Goal: Information Seeking & Learning: Check status

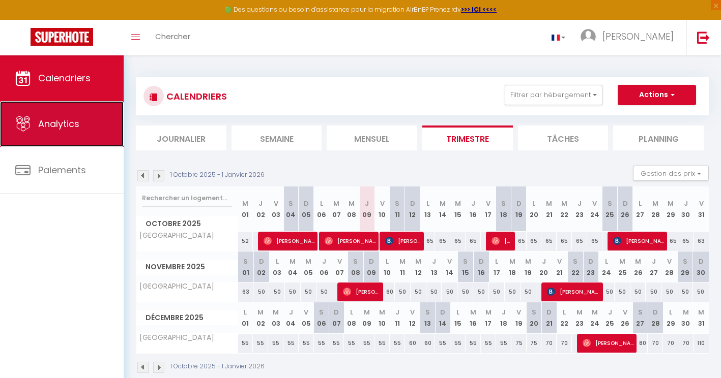
click at [79, 137] on link "Analytics" at bounding box center [62, 124] width 124 height 46
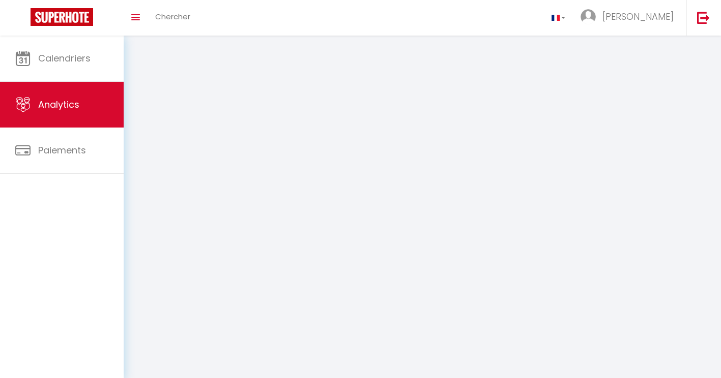
select select "2025"
select select "10"
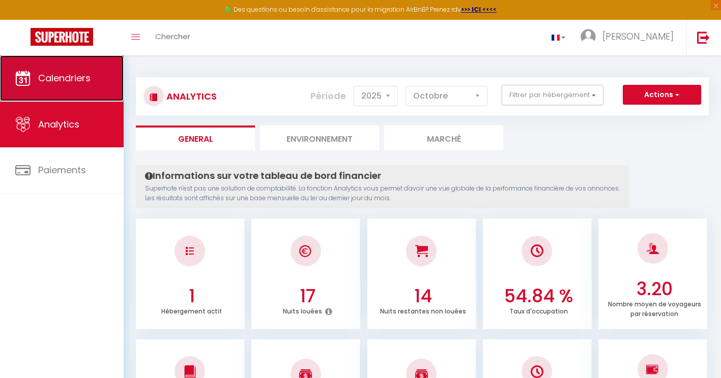
click at [75, 87] on link "Calendriers" at bounding box center [62, 78] width 124 height 46
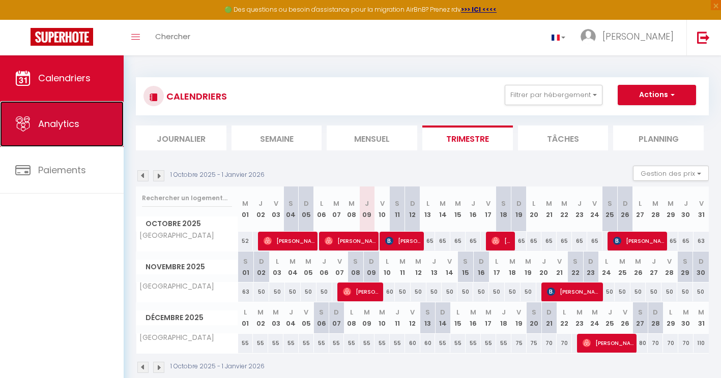
click at [77, 141] on link "Analytics" at bounding box center [62, 124] width 124 height 46
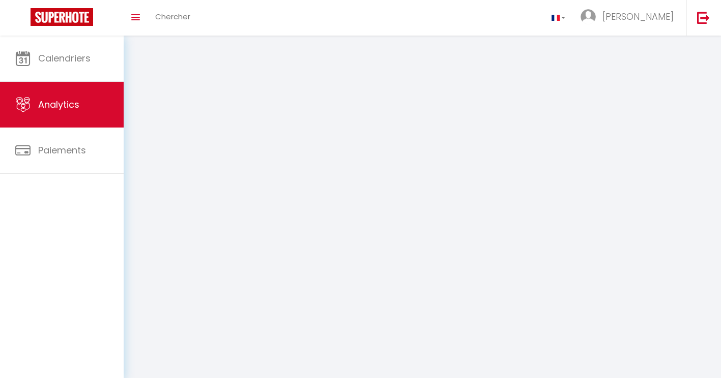
select select "2025"
select select "10"
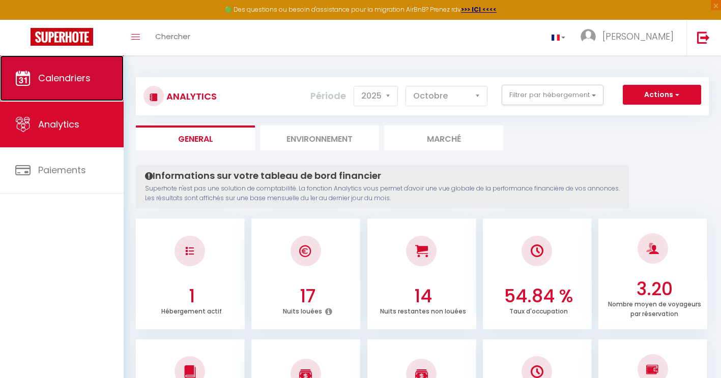
click at [89, 94] on link "Calendriers" at bounding box center [62, 78] width 124 height 46
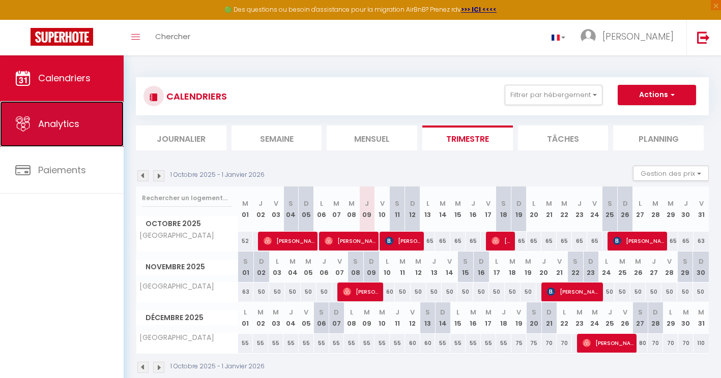
click at [84, 129] on link "Analytics" at bounding box center [62, 124] width 124 height 46
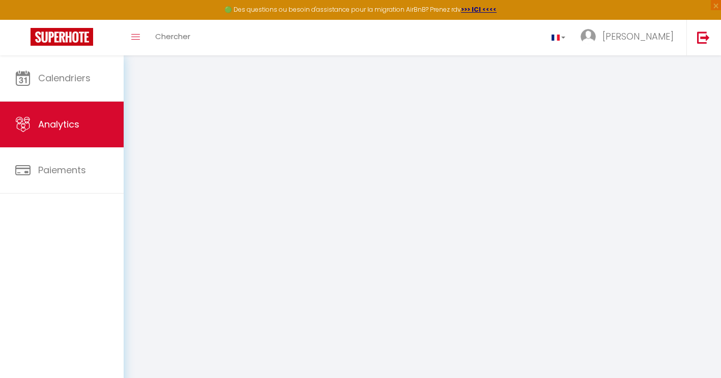
select select "2025"
select select "10"
